Goal: Task Accomplishment & Management: Use online tool/utility

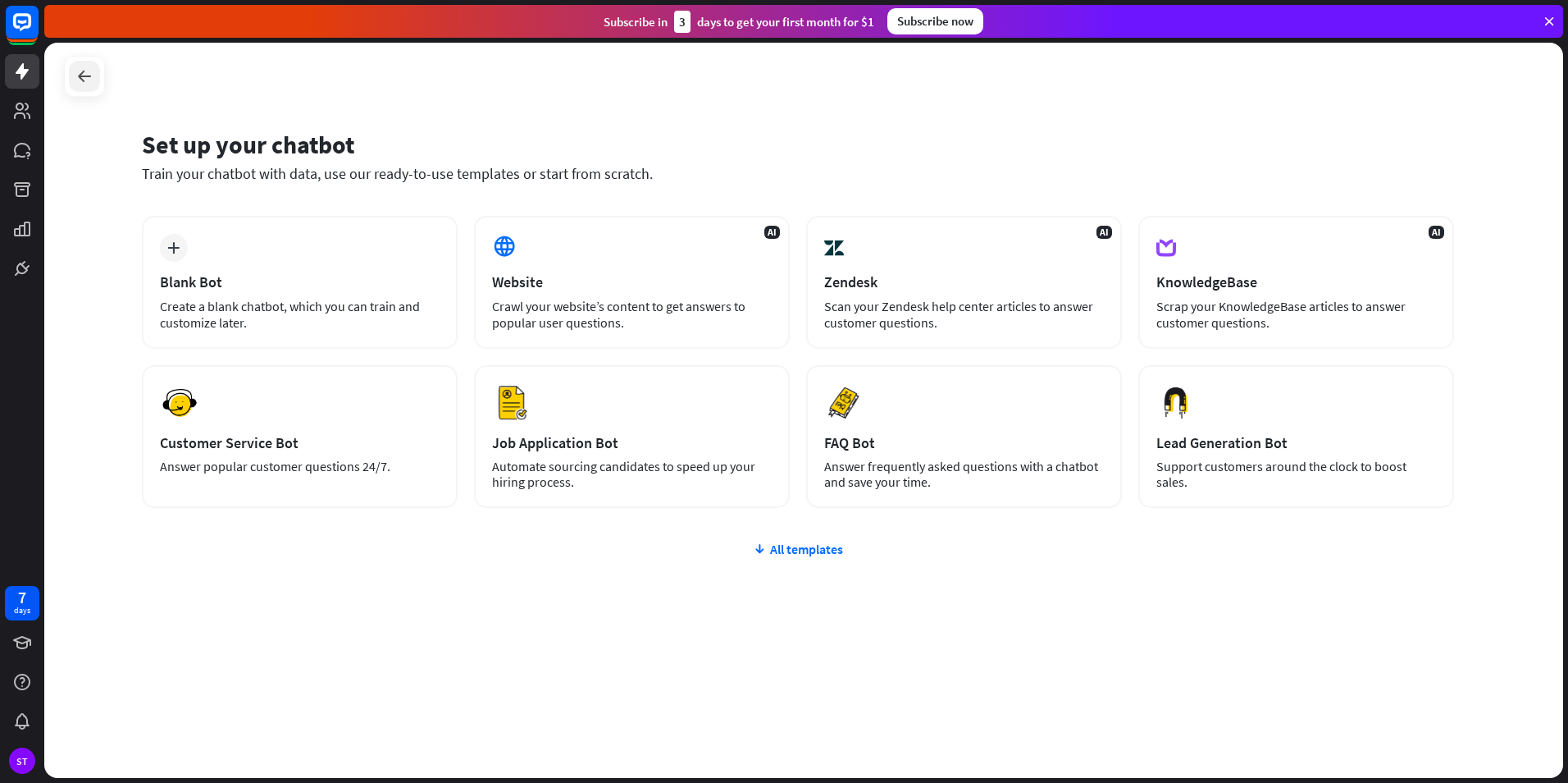
click at [91, 75] on icon at bounding box center [85, 76] width 20 height 20
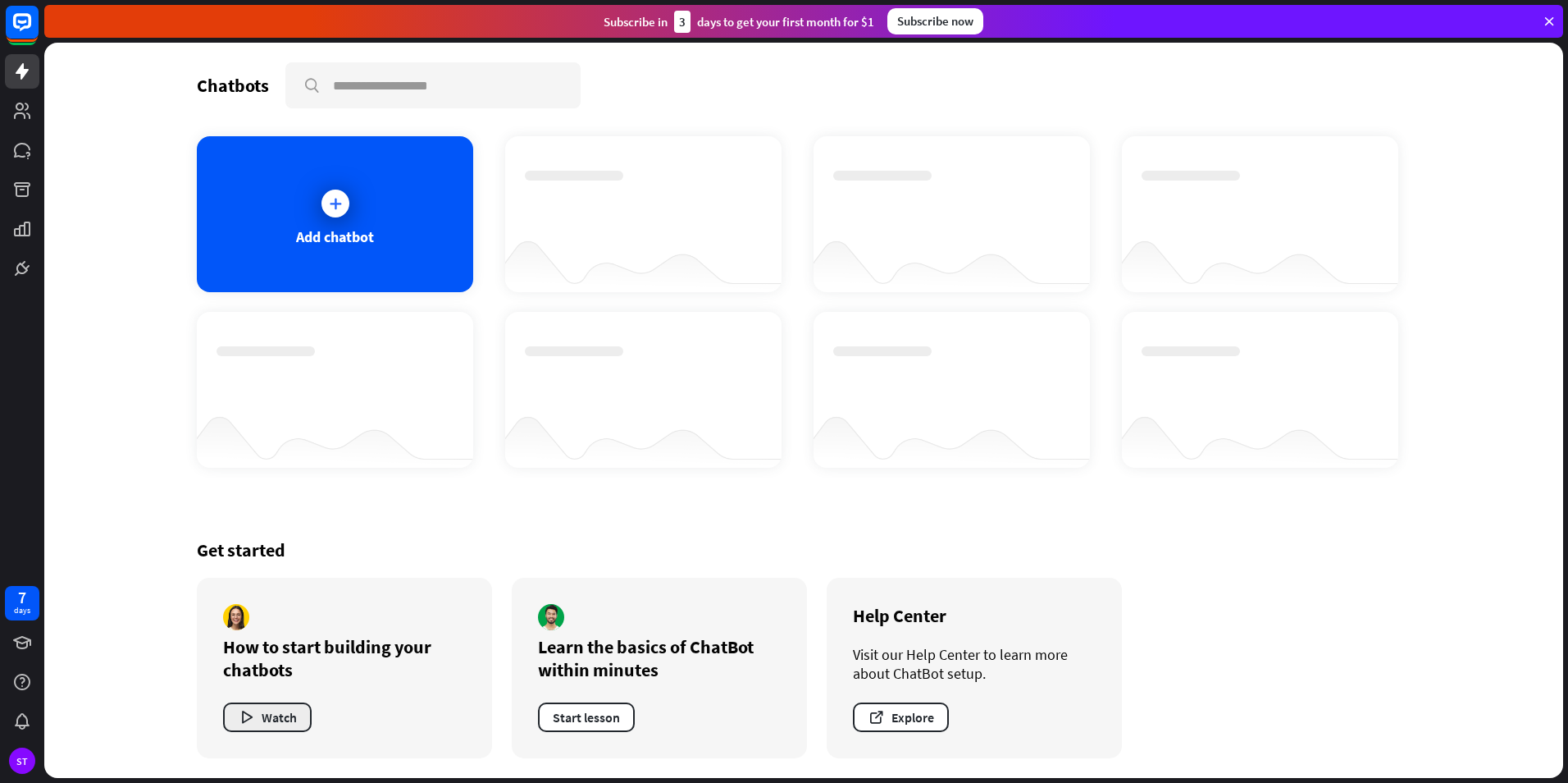
click at [276, 723] on button "Watch" at bounding box center [267, 717] width 89 height 30
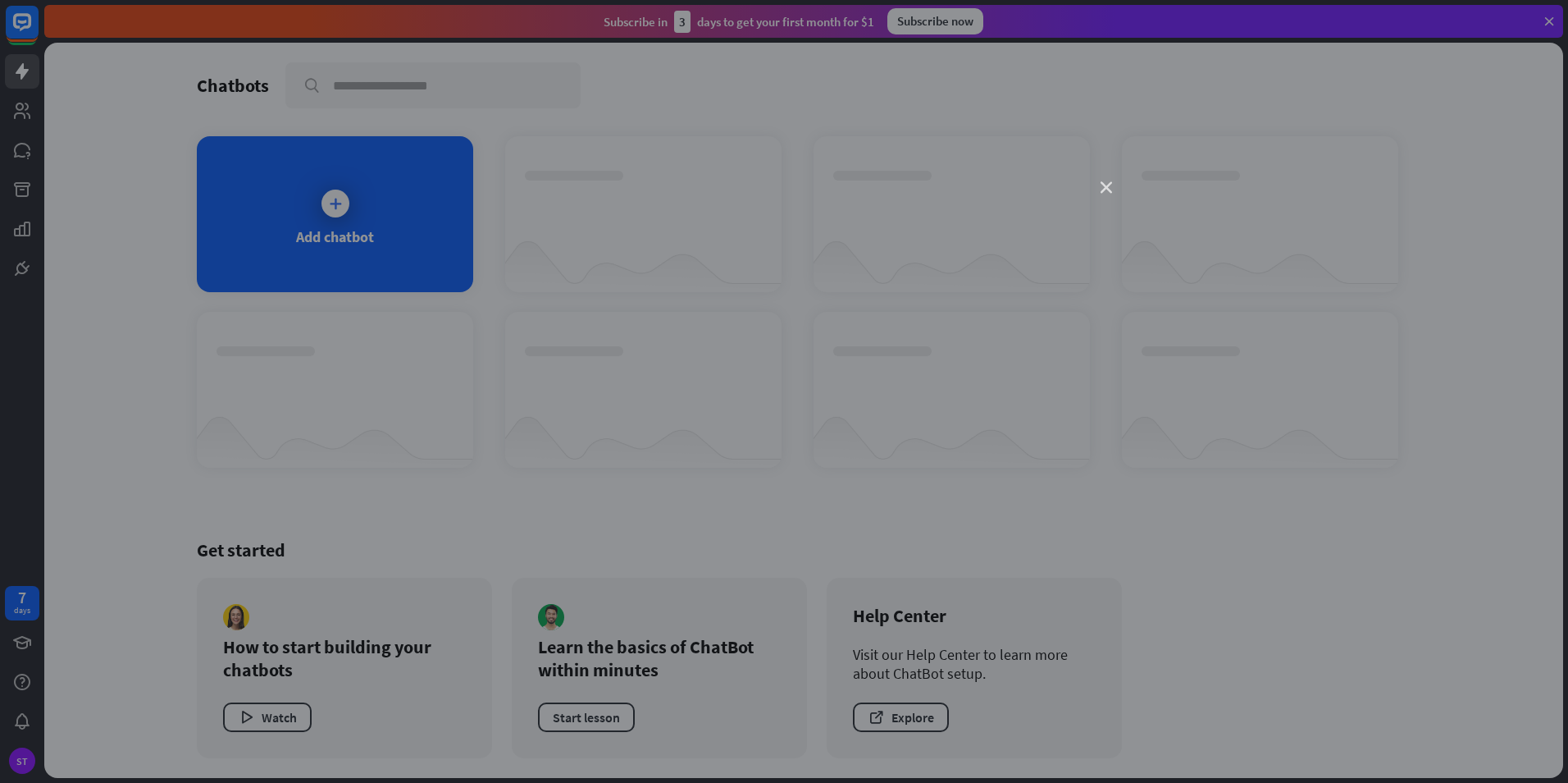
click at [1111, 185] on icon "close" at bounding box center [1106, 187] width 11 height 11
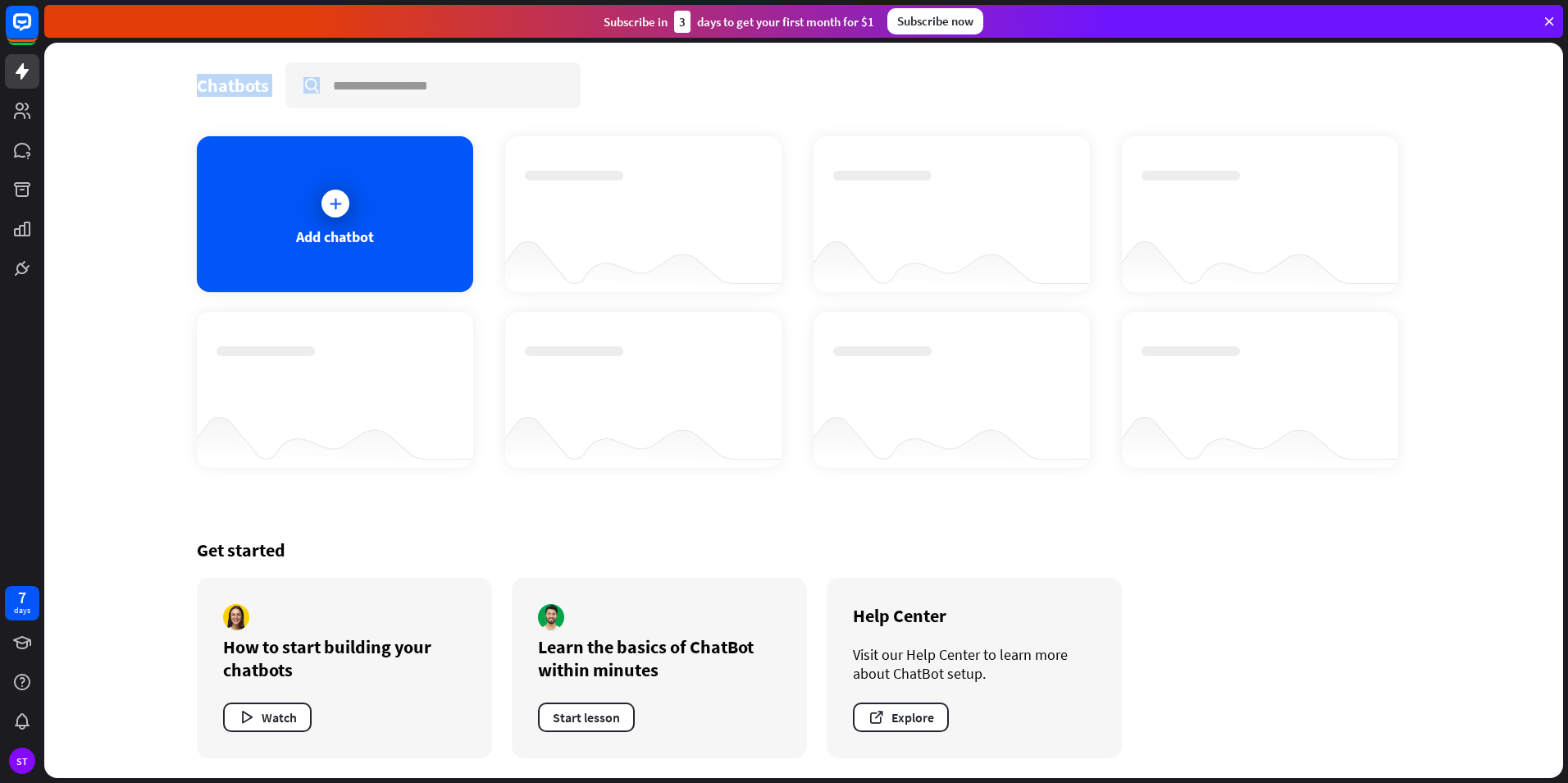
drag, startPoint x: 126, startPoint y: 98, endPoint x: 647, endPoint y: 111, distance: 521.0
click at [647, 111] on div "Chatbots search Add chatbot Get started How to start building your chatbots Wat…" at bounding box center [803, 410] width 1519 height 735
click at [647, 111] on div "Chatbots search Add chatbot Get started How to start building your chatbots Wat…" at bounding box center [804, 410] width 1312 height 735
drag, startPoint x: 480, startPoint y: 91, endPoint x: 208, endPoint y: 81, distance: 272.5
click at [208, 81] on div "Chatbots search" at bounding box center [804, 85] width 1214 height 46
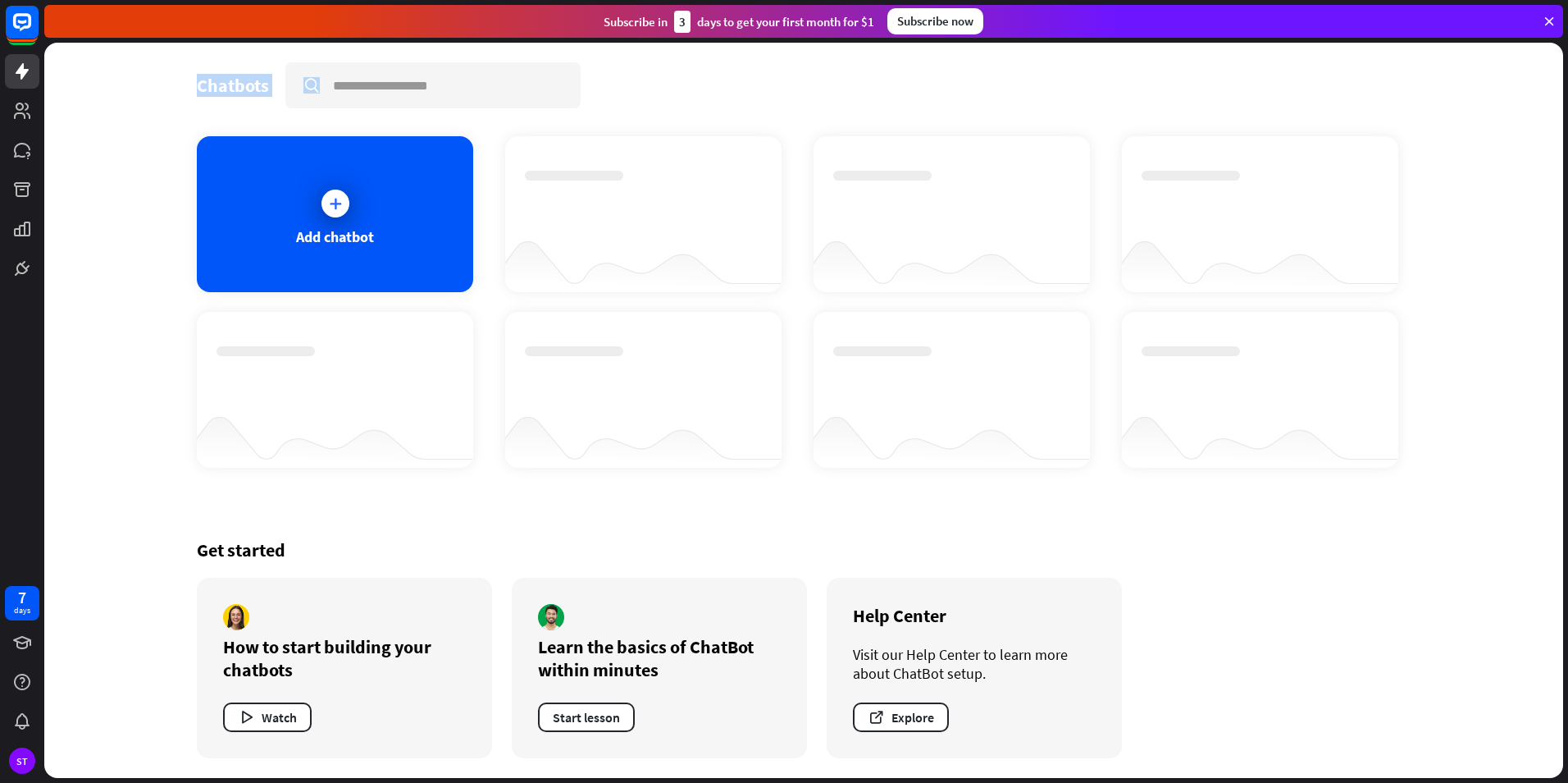
drag, startPoint x: 179, startPoint y: 90, endPoint x: 379, endPoint y: 50, distance: 204.1
click at [379, 50] on div "Chatbots search Add chatbot Get started How to start building your chatbots Wat…" at bounding box center [804, 410] width 1312 height 735
drag, startPoint x: 379, startPoint y: 50, endPoint x: 652, endPoint y: 82, distance: 275.0
click at [652, 82] on div "Chatbots search" at bounding box center [804, 85] width 1214 height 46
click at [310, 205] on div "Add chatbot" at bounding box center [335, 214] width 276 height 156
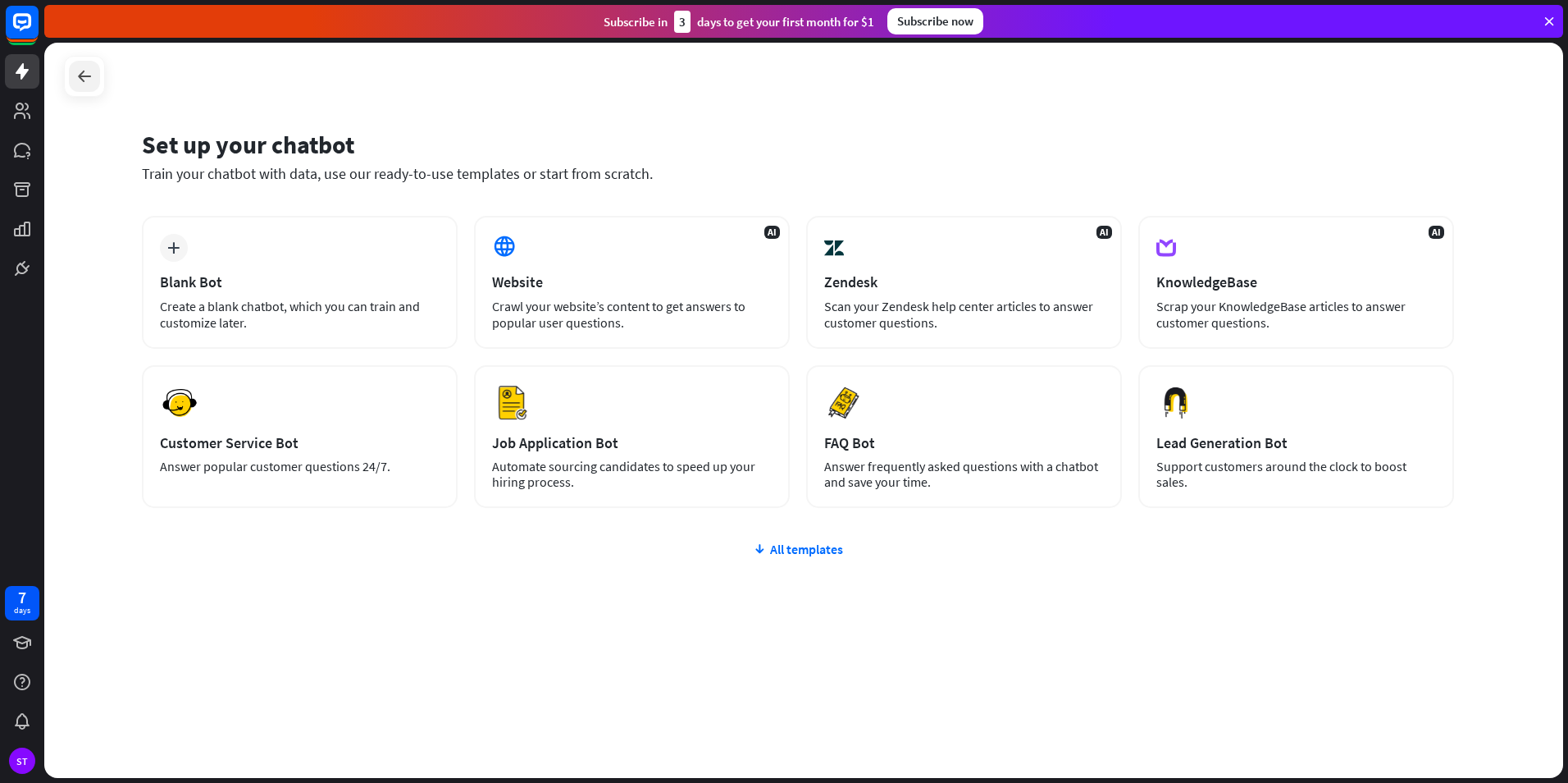
click at [91, 75] on icon at bounding box center [85, 76] width 20 height 20
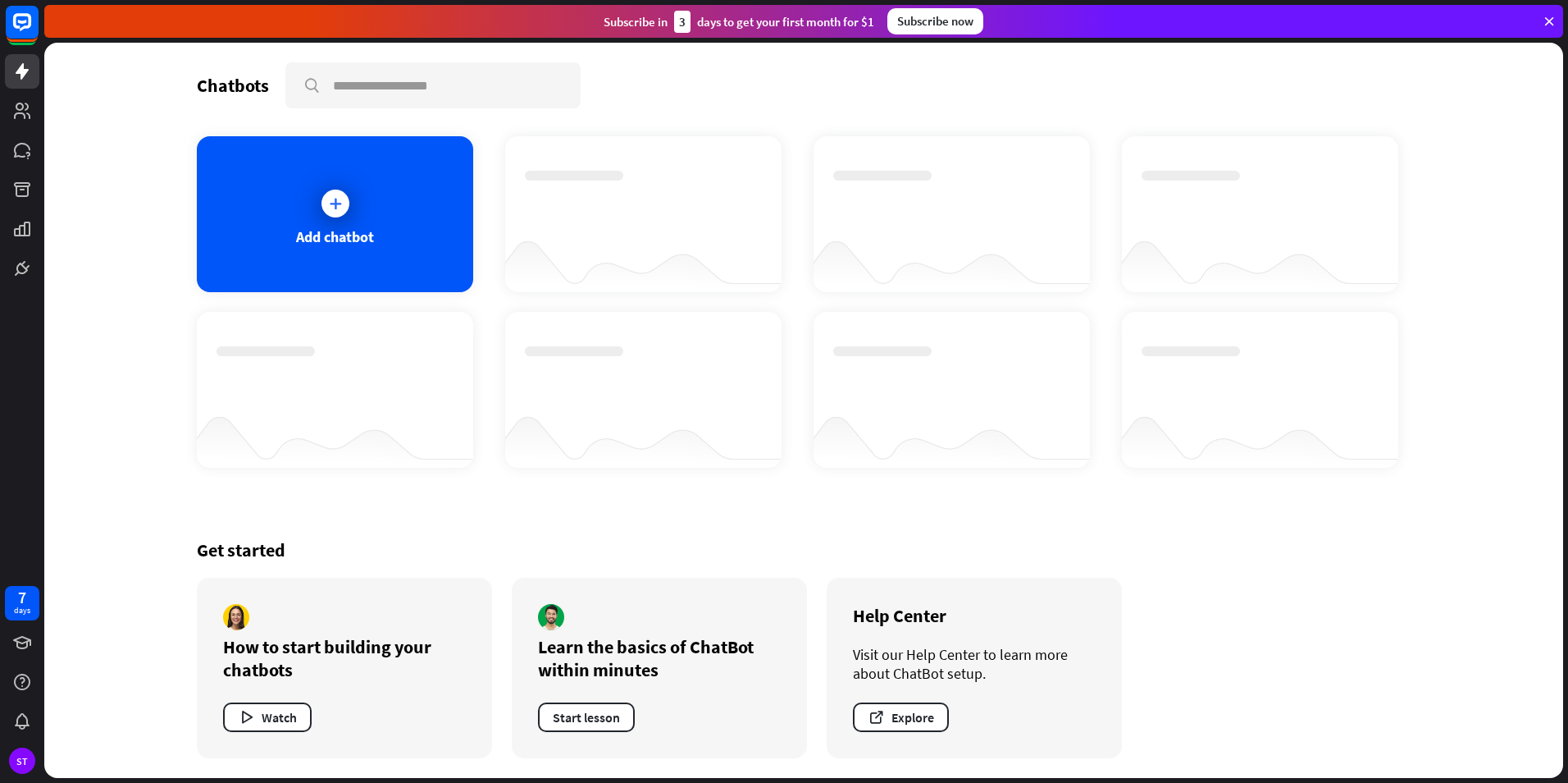
drag, startPoint x: 276, startPoint y: 67, endPoint x: 212, endPoint y: 92, distance: 69.3
click at [212, 92] on div "Chatbots search" at bounding box center [804, 85] width 1214 height 46
drag, startPoint x: 212, startPoint y: 92, endPoint x: 264, endPoint y: 112, distance: 56.4
click at [264, 112] on div "Chatbots search Add chatbot Get started How to start building your chatbots Wat…" at bounding box center [804, 410] width 1312 height 735
drag, startPoint x: 264, startPoint y: 112, endPoint x: 111, endPoint y: 90, distance: 155.0
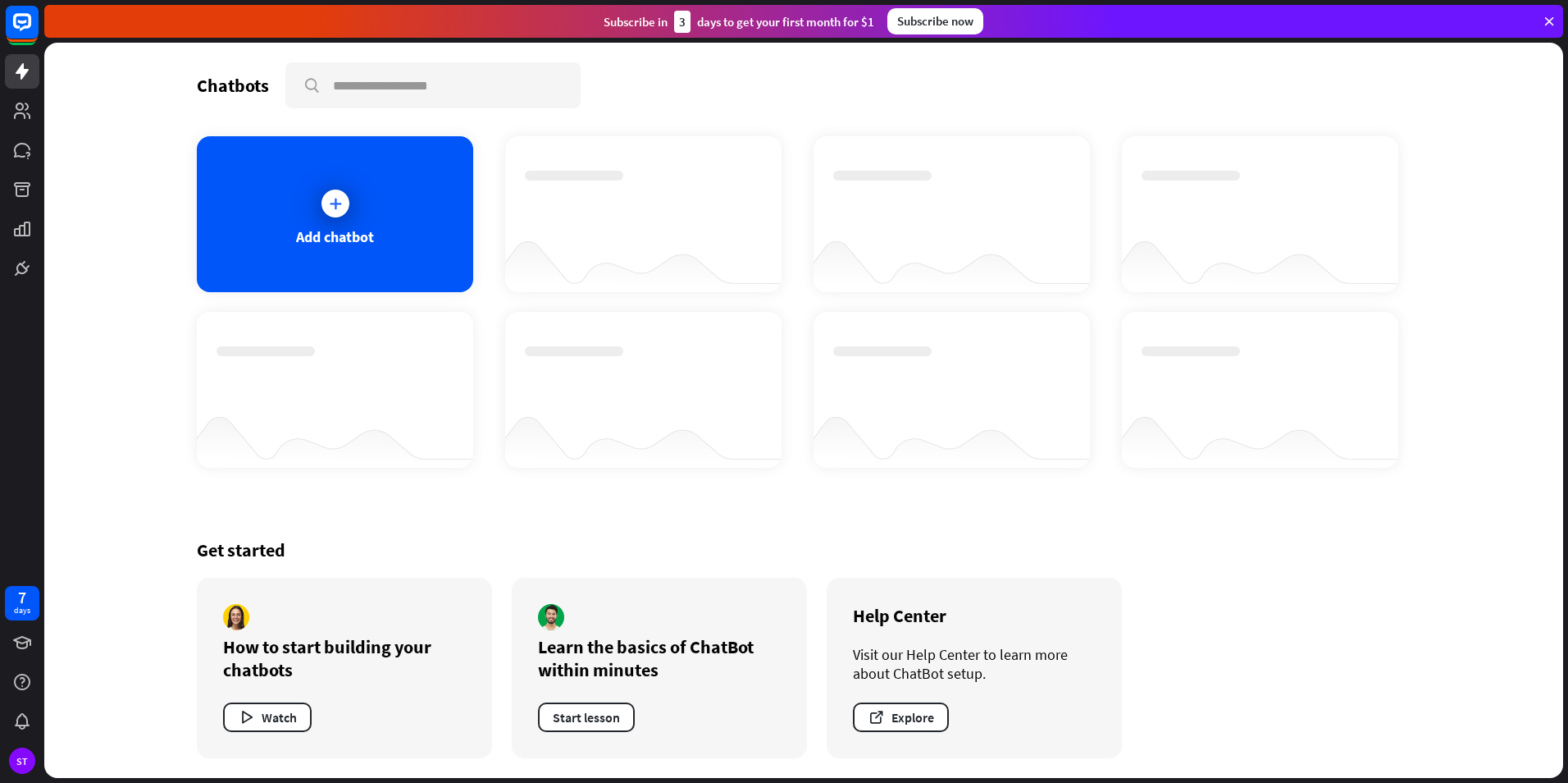
click at [111, 90] on div "Chatbots search Add chatbot Get started How to start building your chatbots Wat…" at bounding box center [803, 410] width 1519 height 735
click at [1551, 16] on icon at bounding box center [1549, 21] width 15 height 15
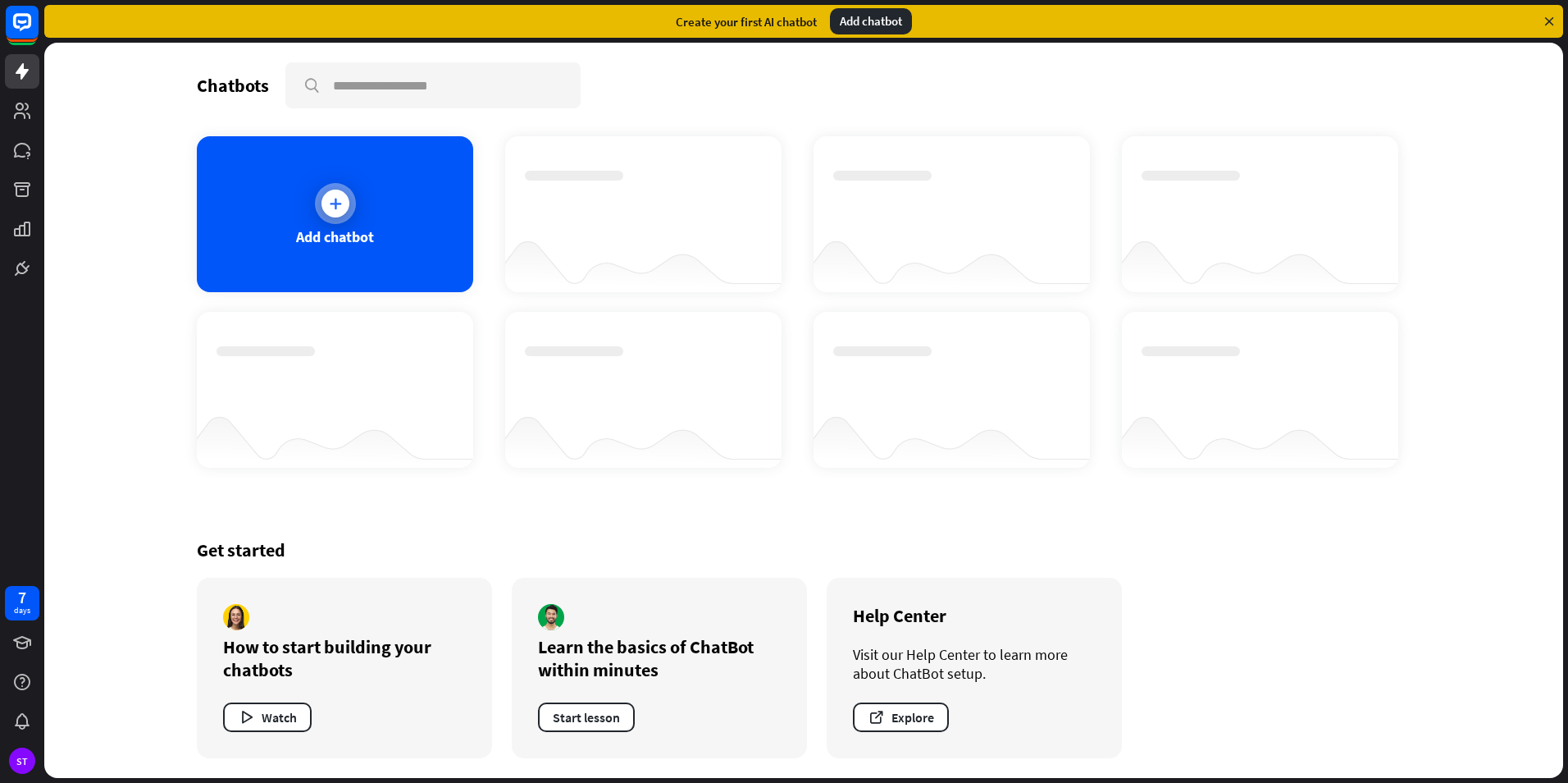
click at [363, 228] on div "Add chatbot" at bounding box center [335, 236] width 78 height 19
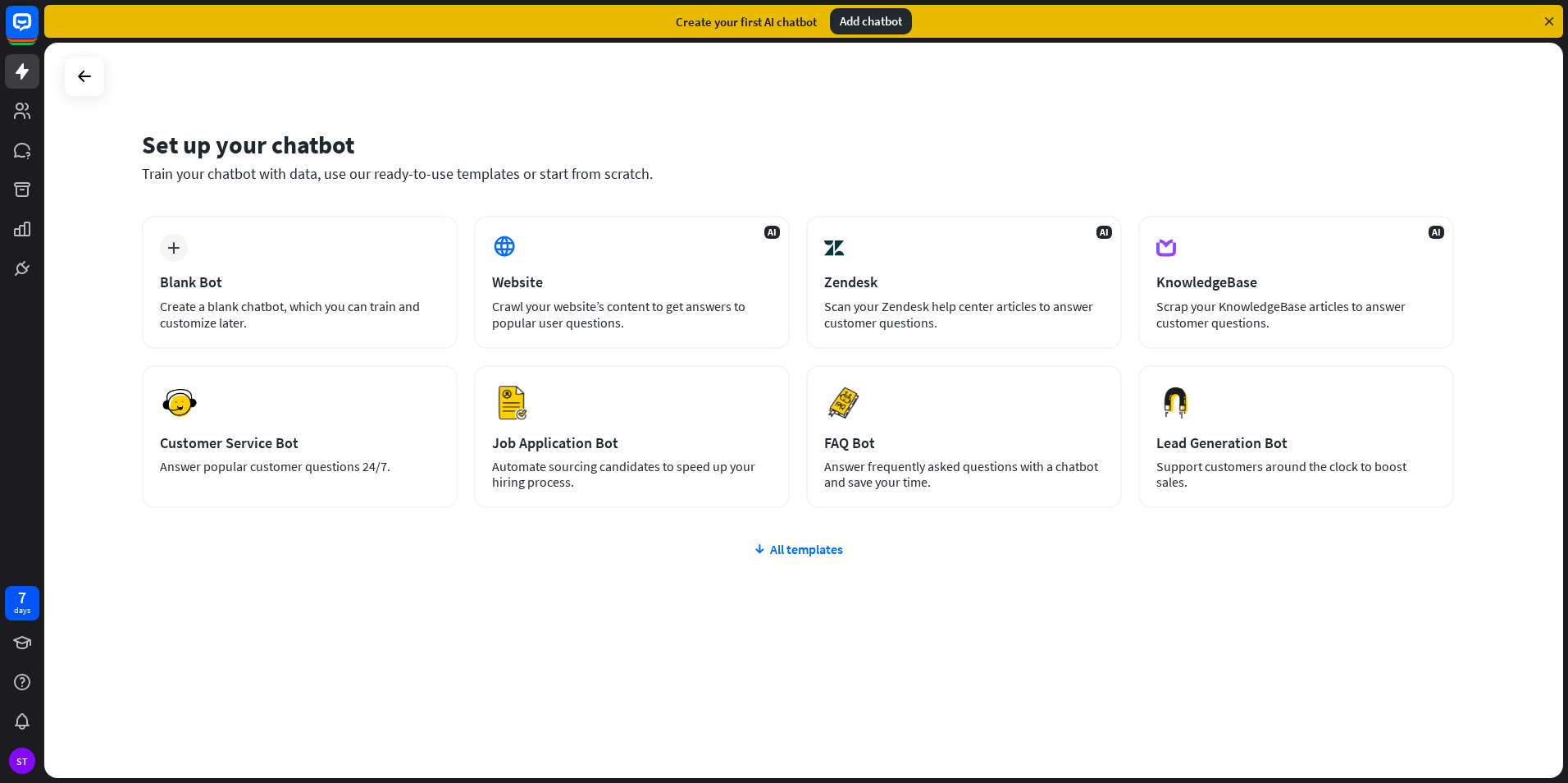
drag, startPoint x: 882, startPoint y: 108, endPoint x: 1248, endPoint y: 208, distance: 379.9
click at [1248, 208] on div "Set up your chatbot Train your chatbot with data, use our ready-to-use template…" at bounding box center [803, 410] width 1519 height 735
click at [753, 143] on div "Set up your chatbot" at bounding box center [798, 144] width 1312 height 31
click at [229, 285] on div "Blank Bot" at bounding box center [300, 281] width 280 height 19
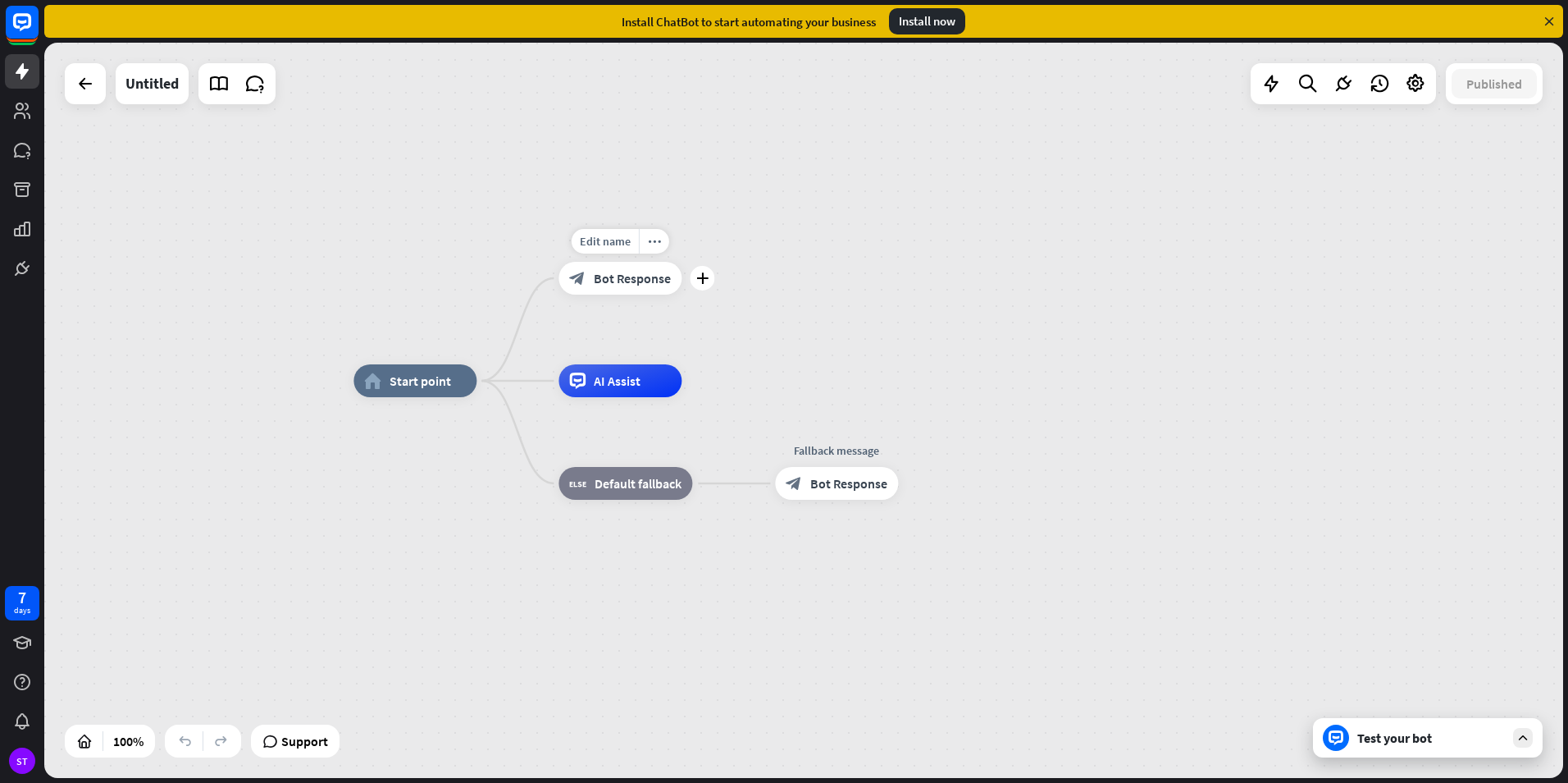
drag, startPoint x: 642, startPoint y: 324, endPoint x: 646, endPoint y: 294, distance: 29.8
click at [647, 294] on div "Edit name more_horiz plus block_bot_response Bot Response" at bounding box center [620, 278] width 123 height 33
click at [16, 769] on div "ST" at bounding box center [22, 760] width 26 height 26
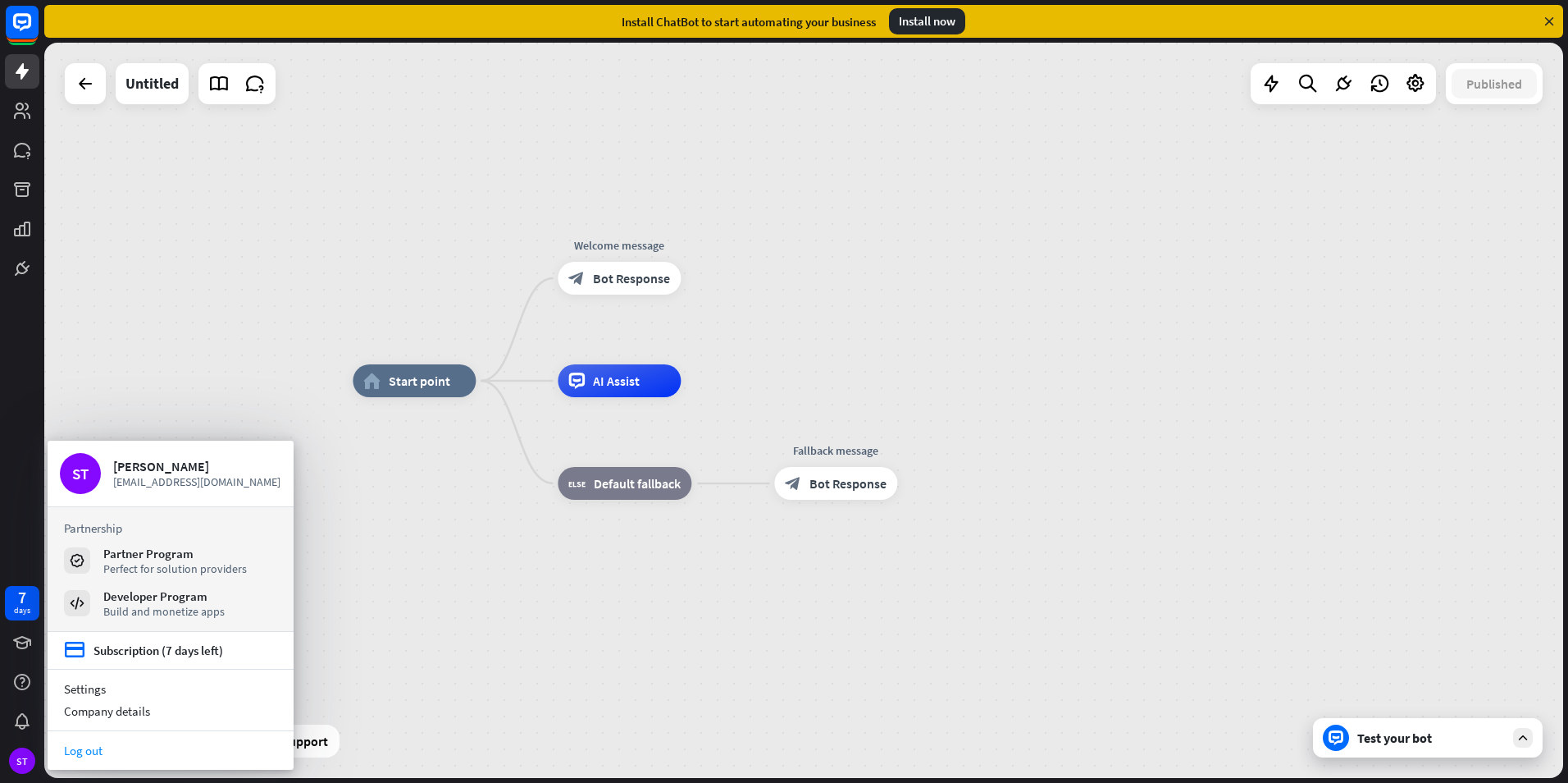
click at [84, 752] on link "Log out" at bounding box center [171, 750] width 246 height 22
